Goal: Find specific page/section: Find specific page/section

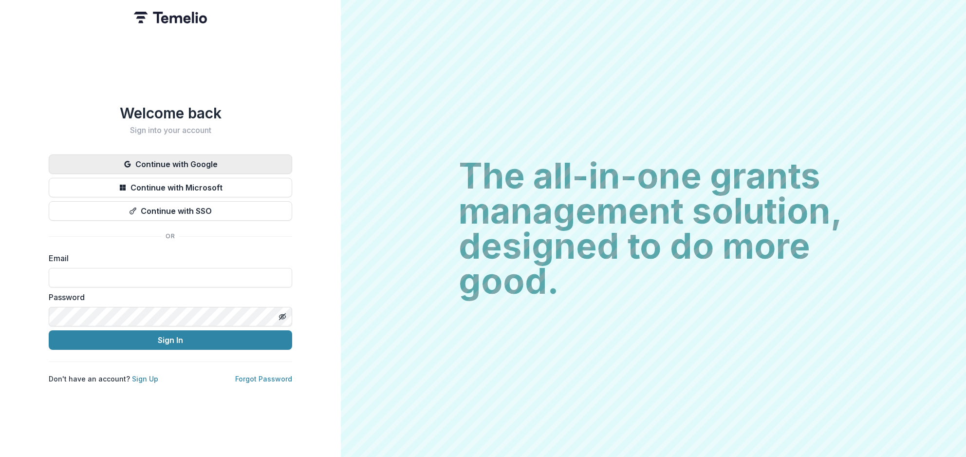
click at [156, 160] on button "Continue with Google" at bounding box center [170, 163] width 243 height 19
